Goal: Transaction & Acquisition: Purchase product/service

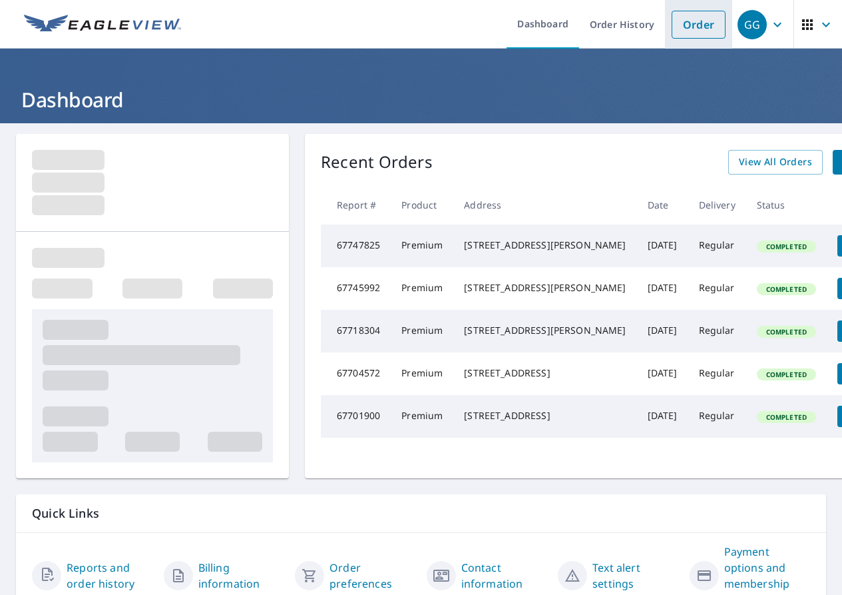
click at [680, 22] on link "Order" at bounding box center [699, 25] width 54 height 28
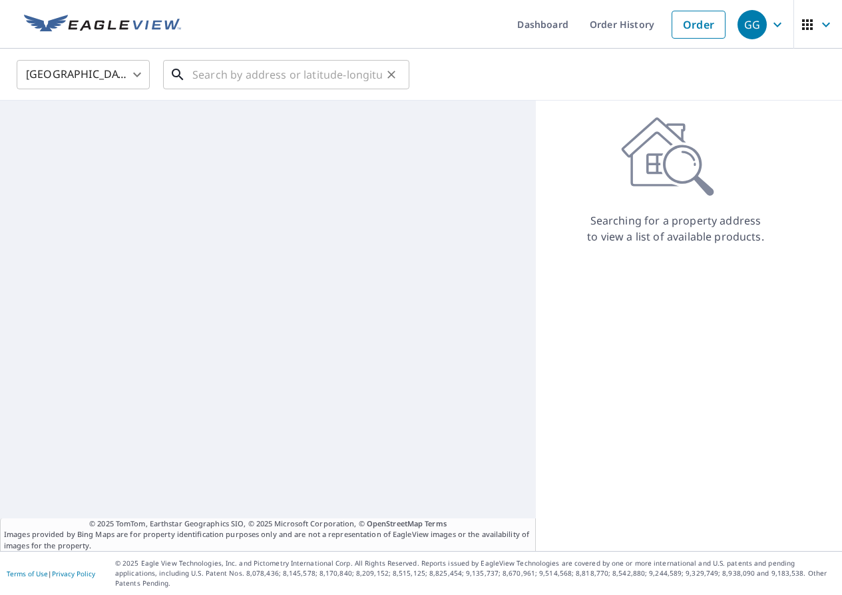
click at [222, 70] on input "text" at bounding box center [287, 74] width 190 height 37
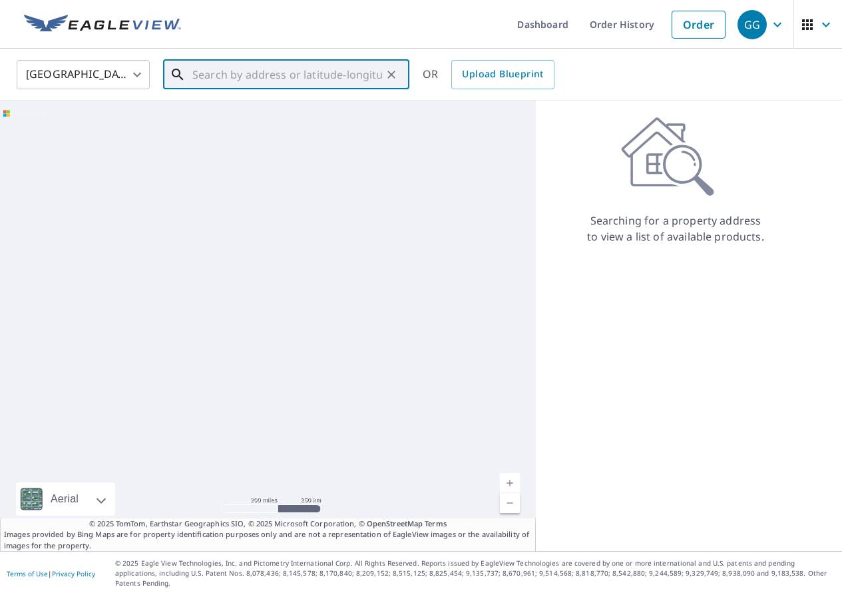
paste input "[STREET_ADDRESS][PERSON_NAME]"
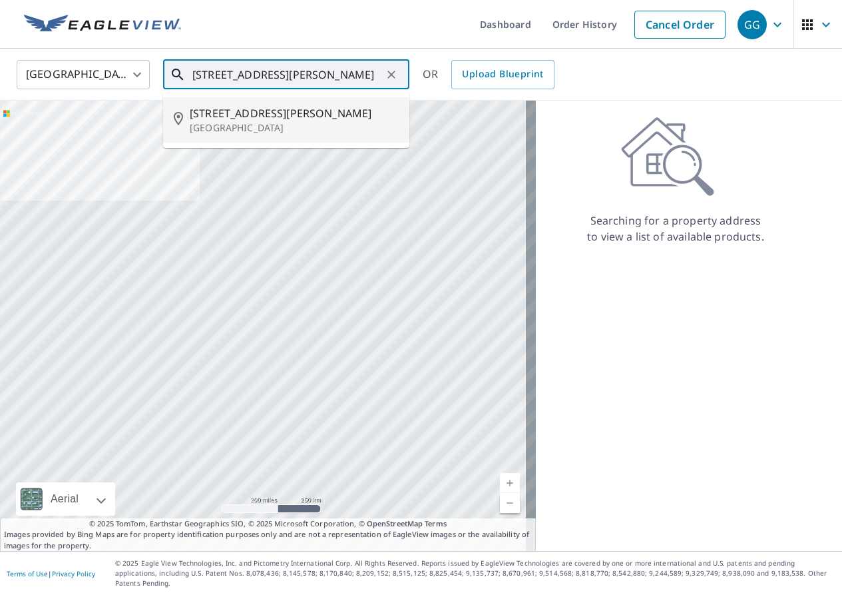
click at [269, 128] on p "[GEOGRAPHIC_DATA]" at bounding box center [294, 127] width 209 height 13
type input "[STREET_ADDRESS][PERSON_NAME]"
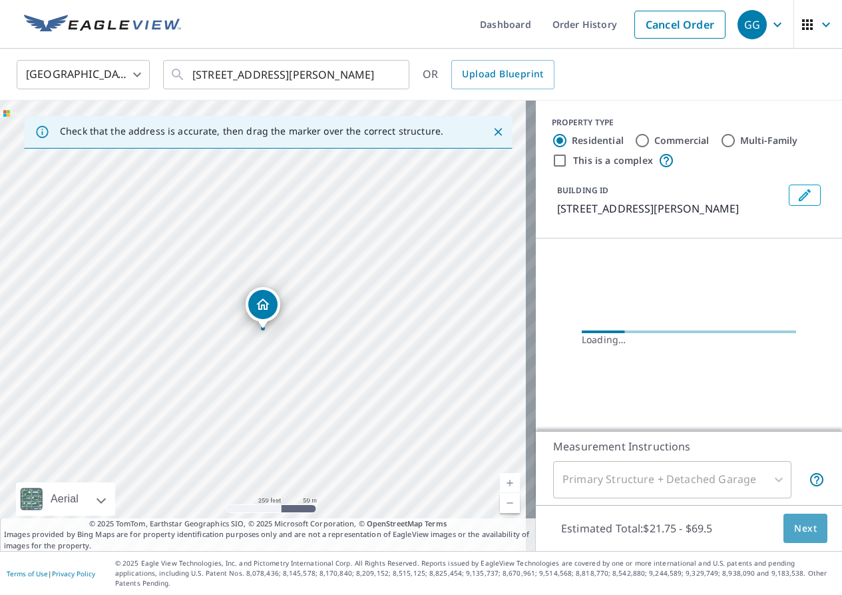
click at [798, 537] on span "Next" at bounding box center [805, 528] width 23 height 17
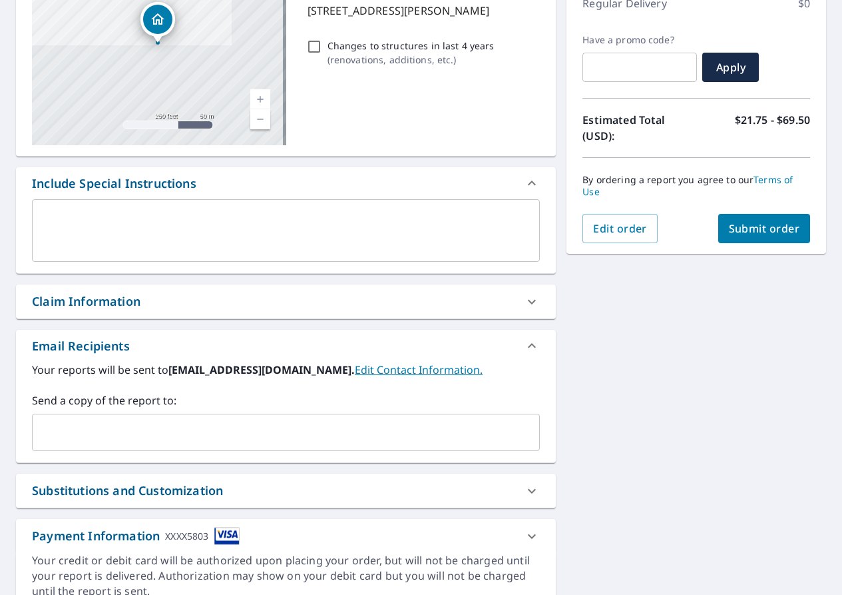
scroll to position [200, 0]
click at [214, 303] on div "Claim Information" at bounding box center [274, 301] width 484 height 18
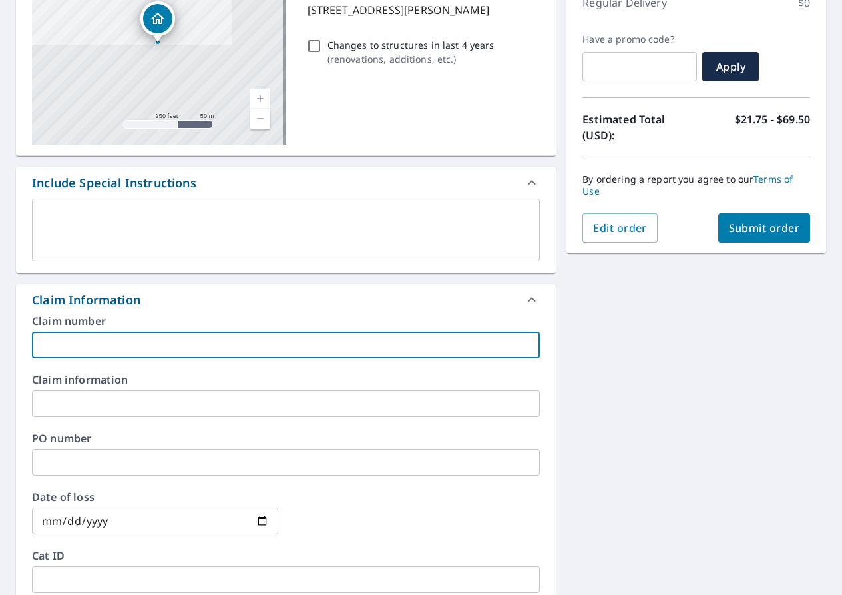
click at [194, 337] on input "text" at bounding box center [286, 345] width 508 height 27
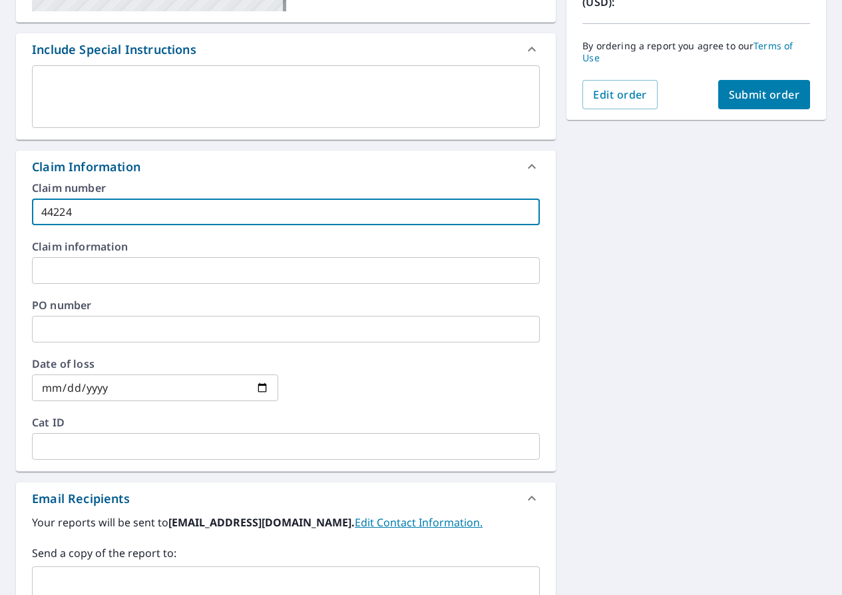
scroll to position [545, 0]
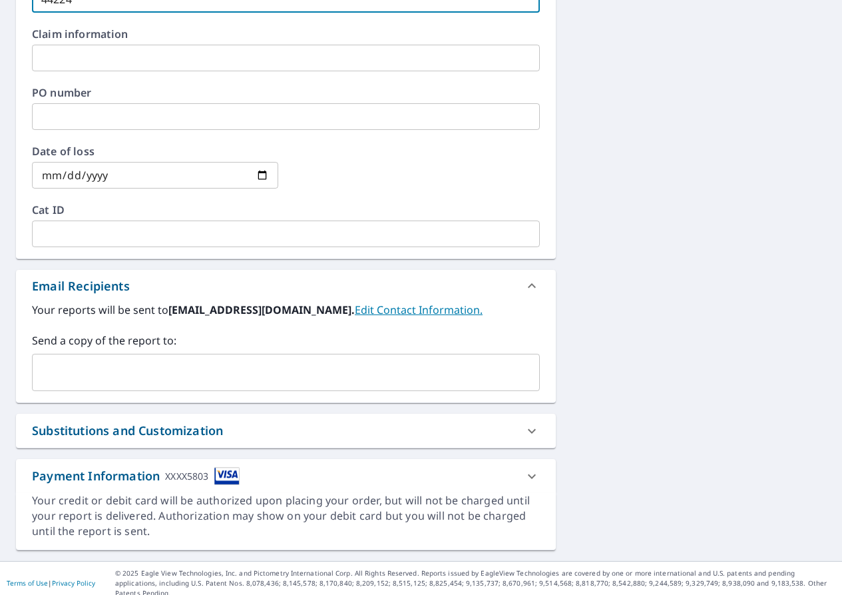
type input "44224"
click at [190, 348] on div "Send a copy of the report to: ​" at bounding box center [286, 361] width 508 height 59
click at [182, 361] on input "text" at bounding box center [276, 372] width 476 height 25
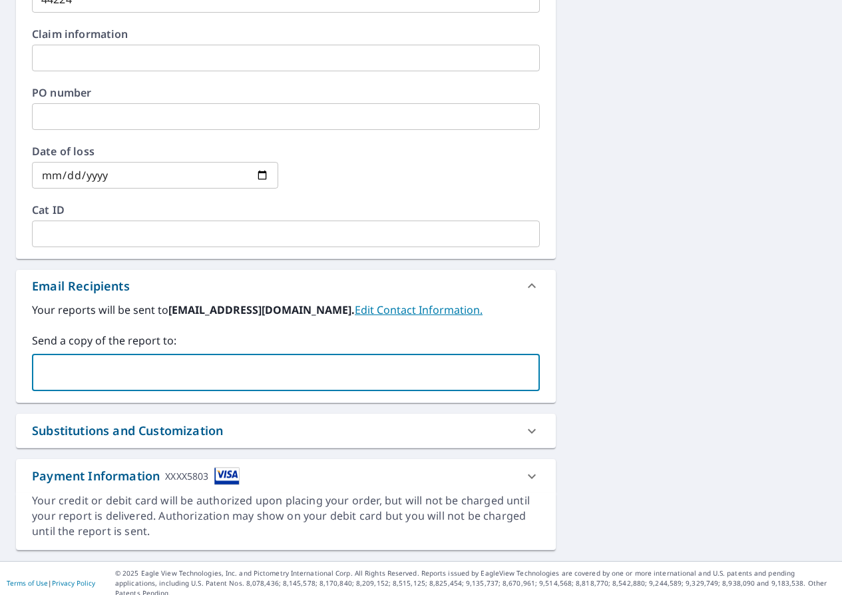
type input "[EMAIL_ADDRESS][DOMAIN_NAME]"
click at [299, 425] on div "Substitutions and Customization" at bounding box center [274, 430] width 484 height 18
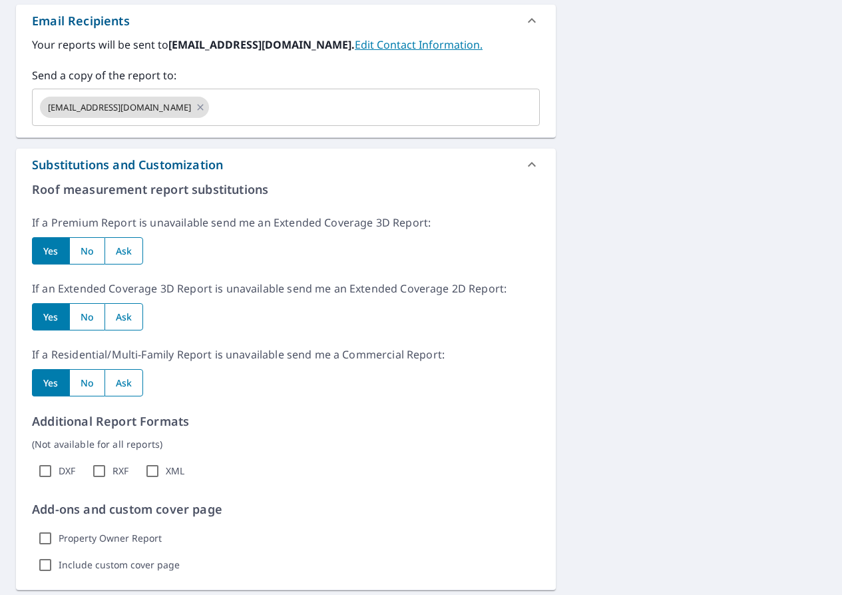
scroll to position [812, 0]
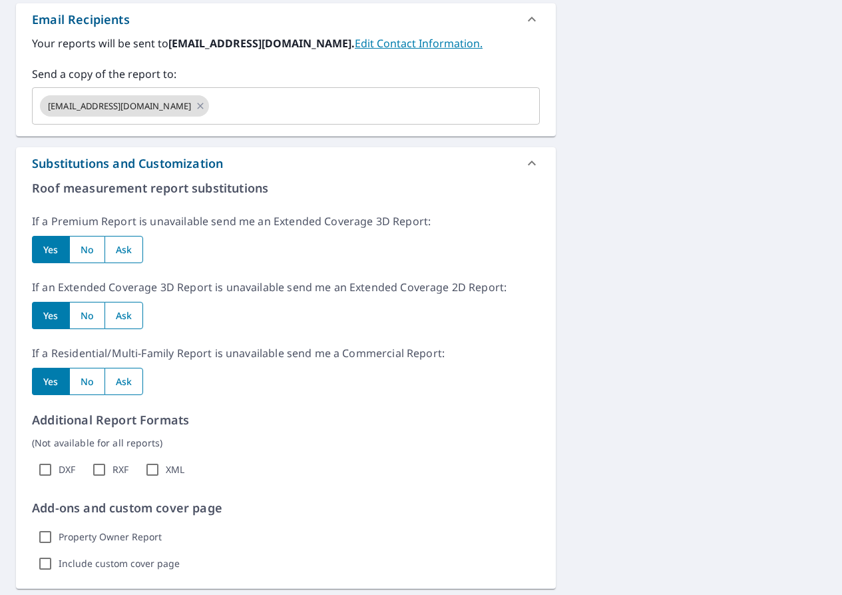
click at [121, 392] on input "radio" at bounding box center [124, 380] width 39 height 27
radio input "true"
click at [139, 307] on input "radio" at bounding box center [124, 315] width 39 height 27
radio input "true"
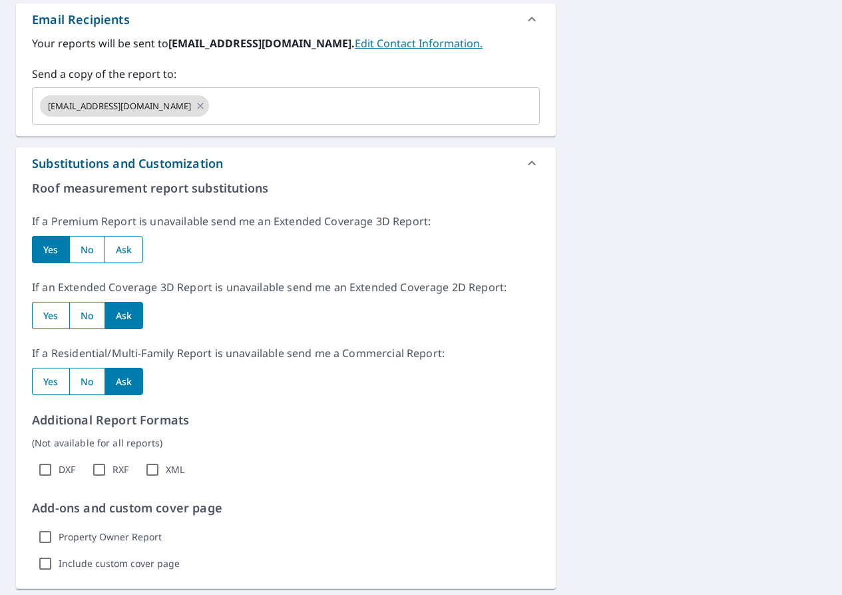
click at [132, 254] on input "radio" at bounding box center [124, 249] width 39 height 27
radio input "true"
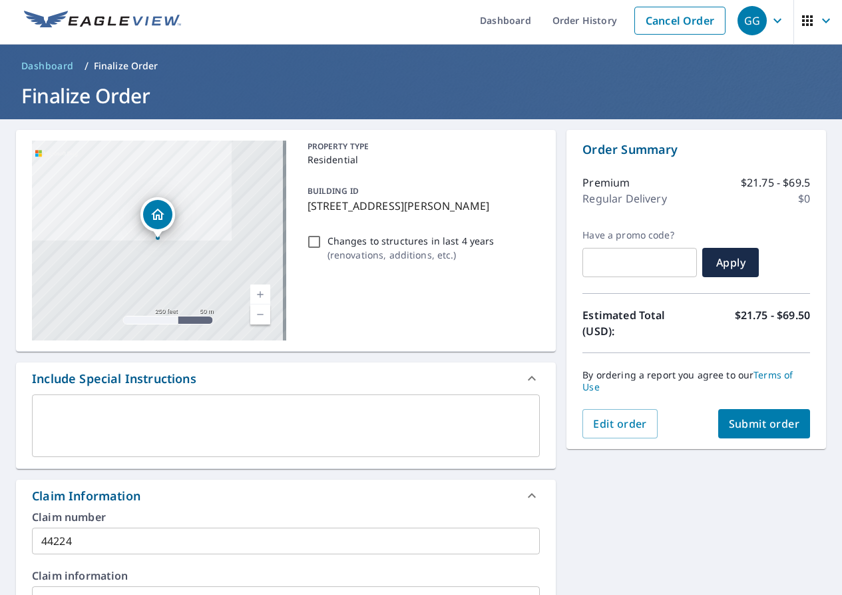
scroll to position [0, 0]
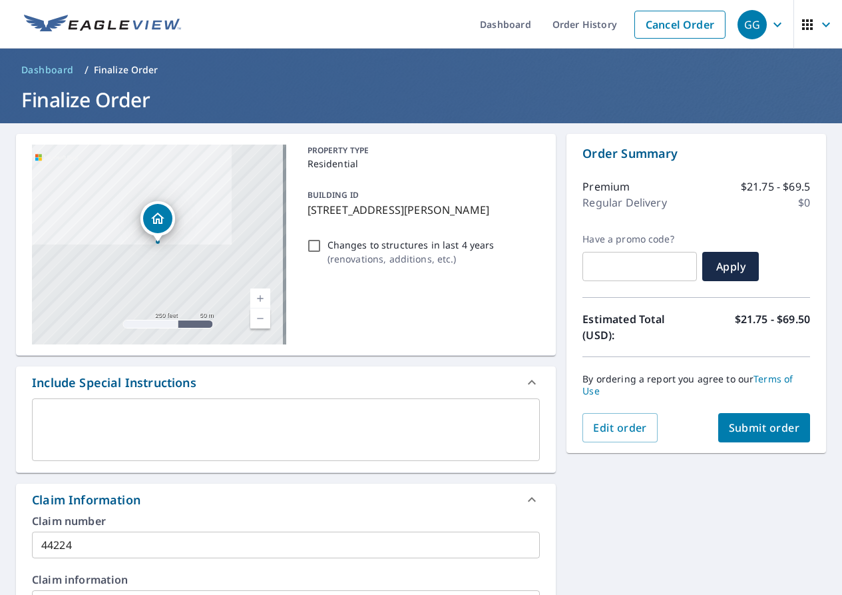
click at [732, 425] on span "Submit order" at bounding box center [764, 427] width 71 height 15
